Goal: Manage account settings

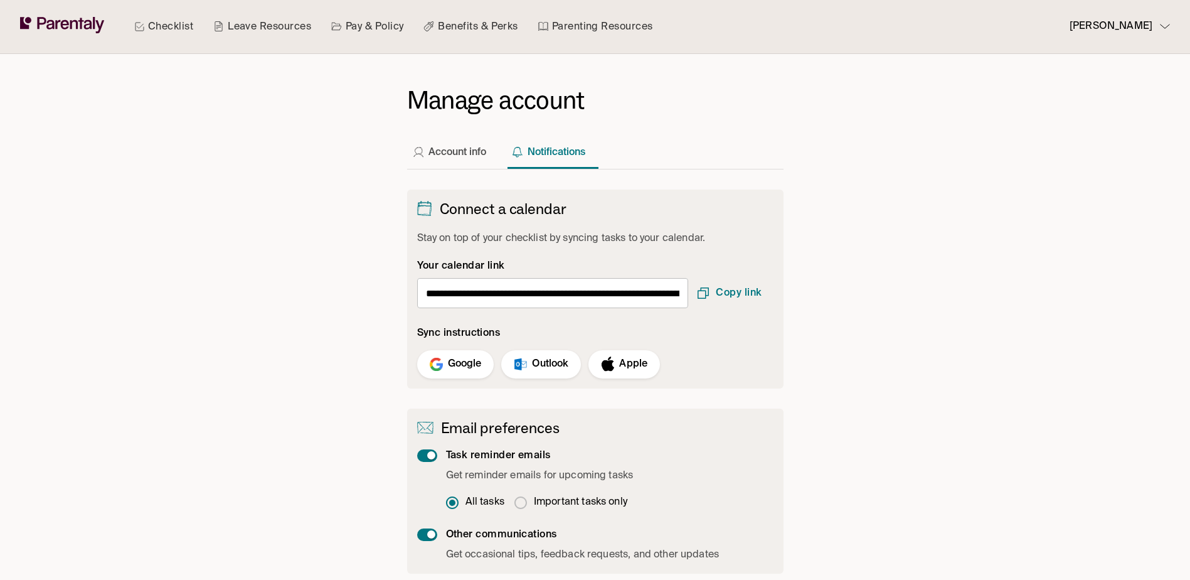
click at [549, 364] on p "Outlook" at bounding box center [550, 364] width 36 height 17
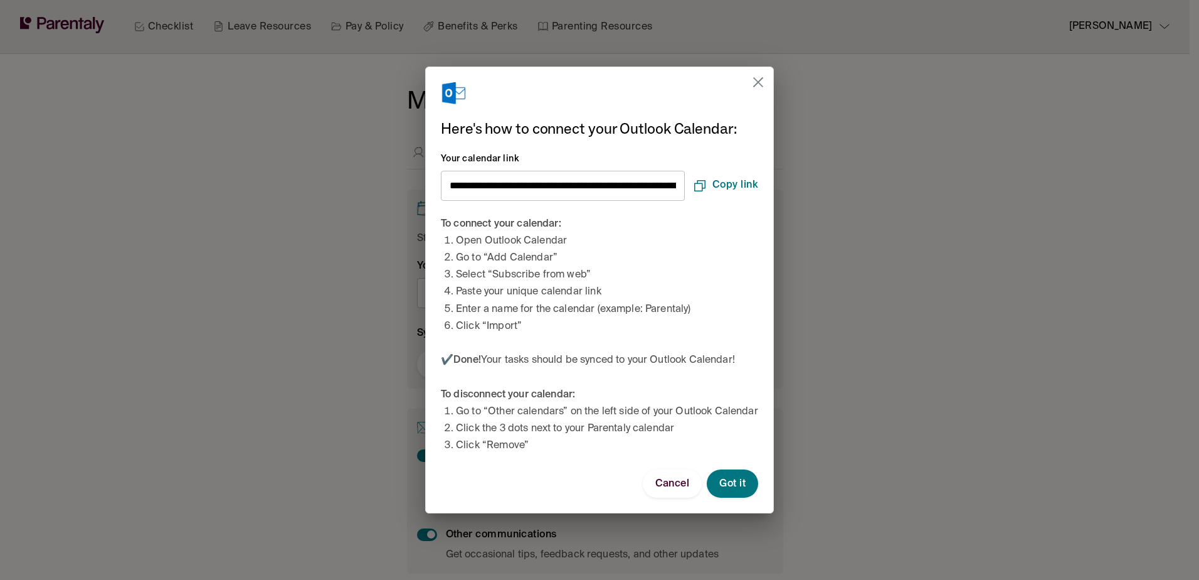
click at [734, 180] on span "Copy link" at bounding box center [725, 185] width 66 height 15
